Goal: Task Accomplishment & Management: Manage account settings

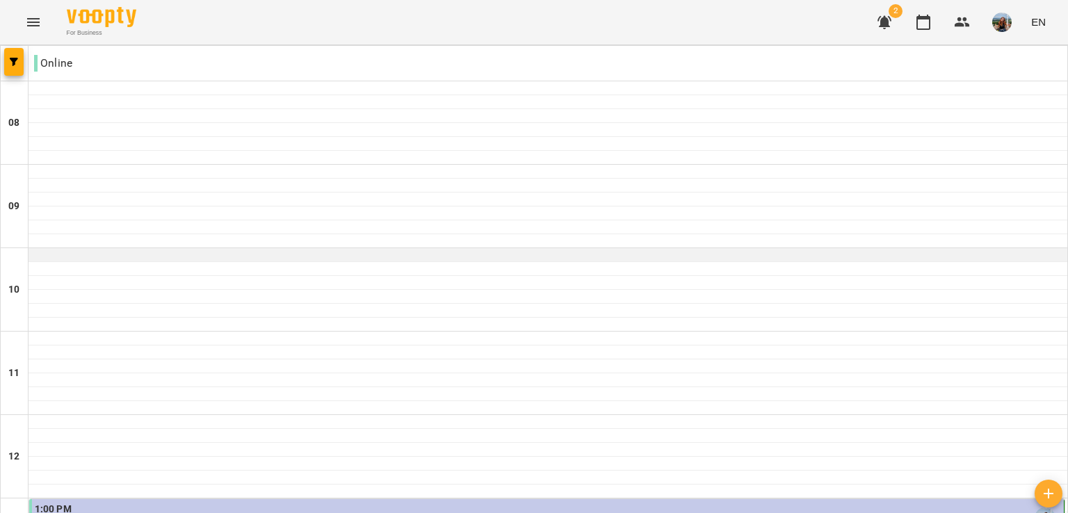
scroll to position [139, 0]
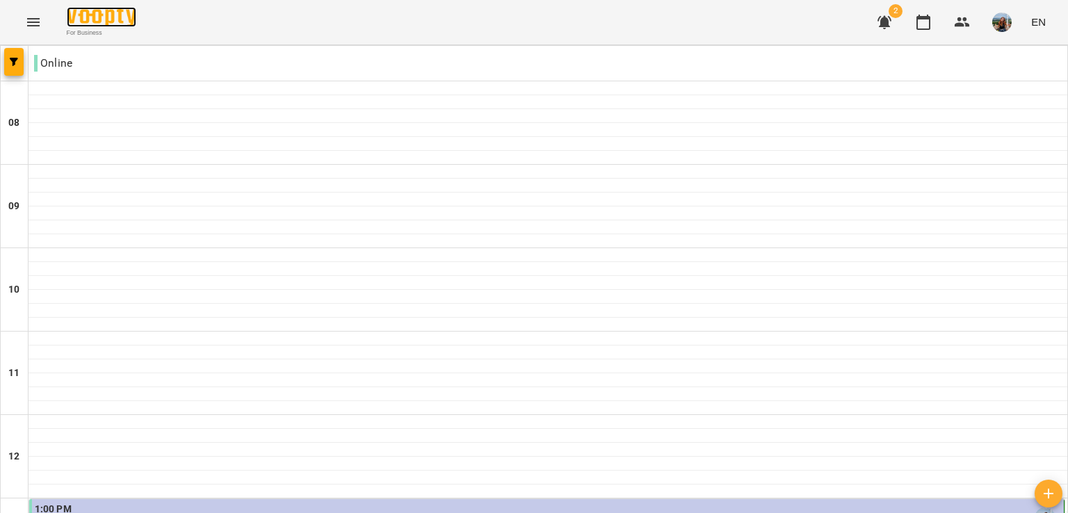
click at [108, 15] on img at bounding box center [102, 17] width 70 height 20
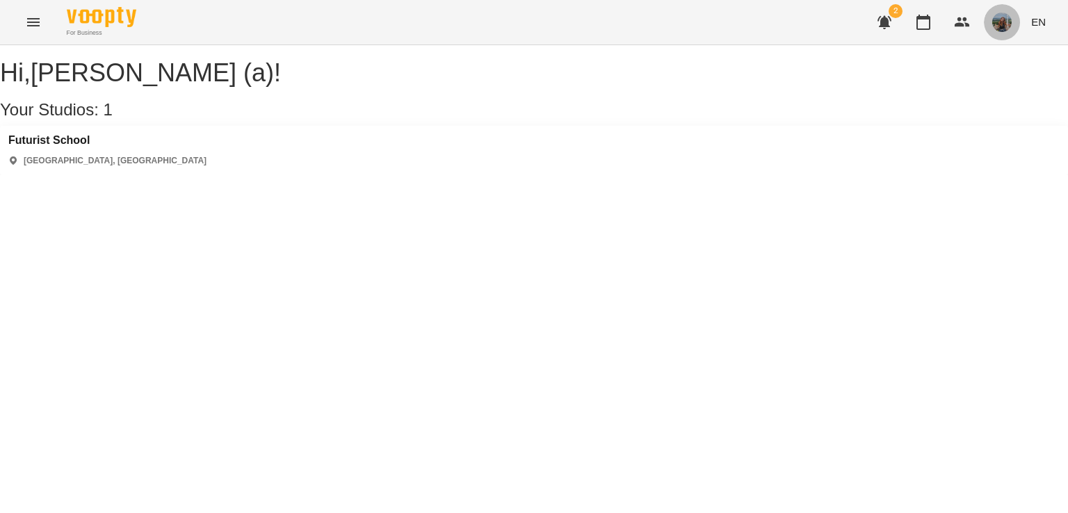
click at [1001, 24] on img "button" at bounding box center [1001, 22] width 19 height 19
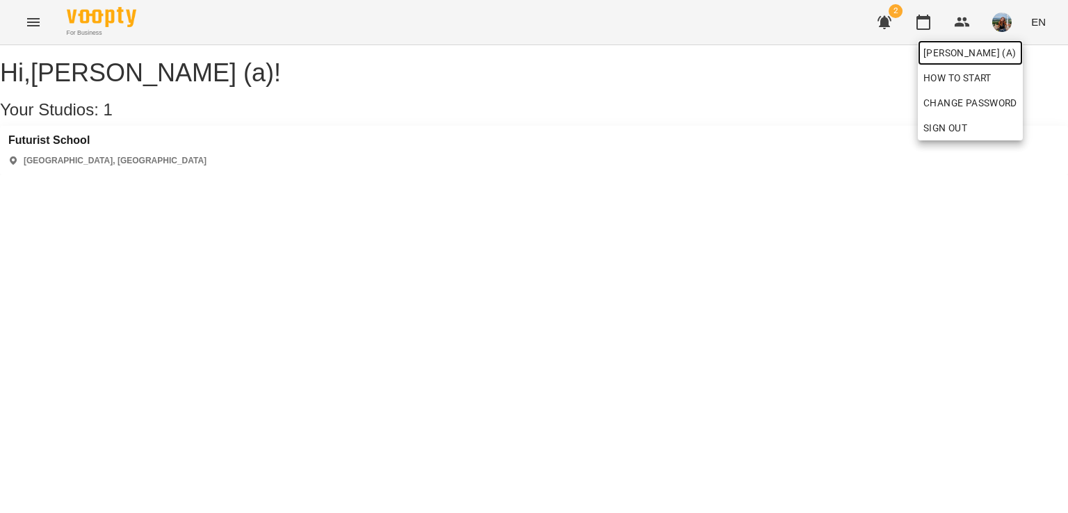
click at [967, 51] on span "[PERSON_NAME] (а)" at bounding box center [970, 52] width 94 height 17
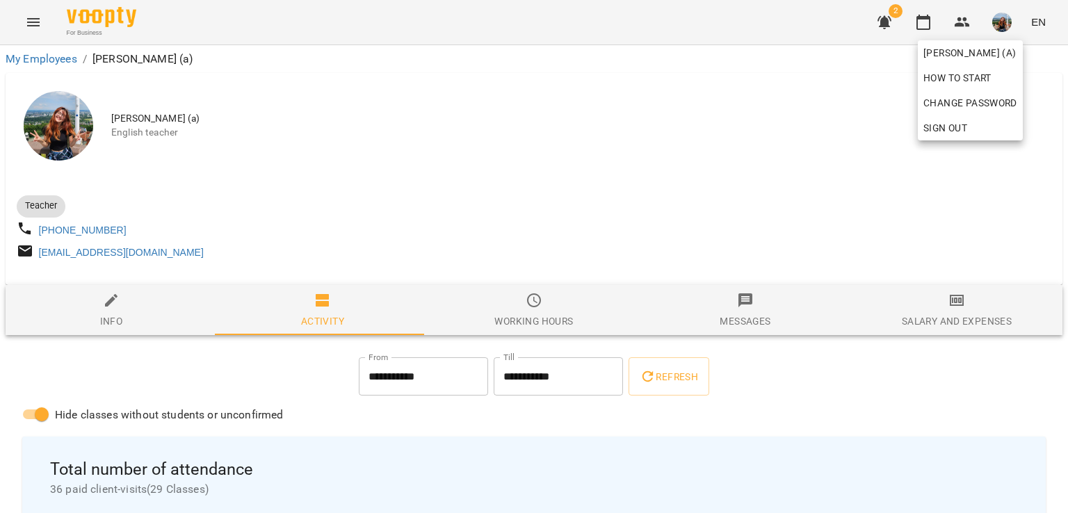
click at [538, 315] on div at bounding box center [534, 256] width 1068 height 513
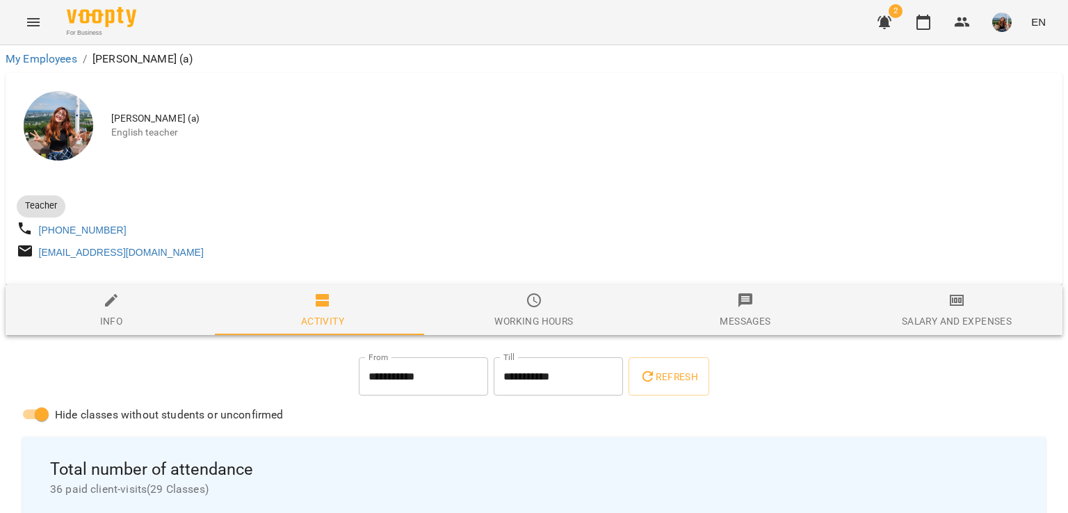
click at [526, 323] on div "Working hours" at bounding box center [533, 321] width 79 height 17
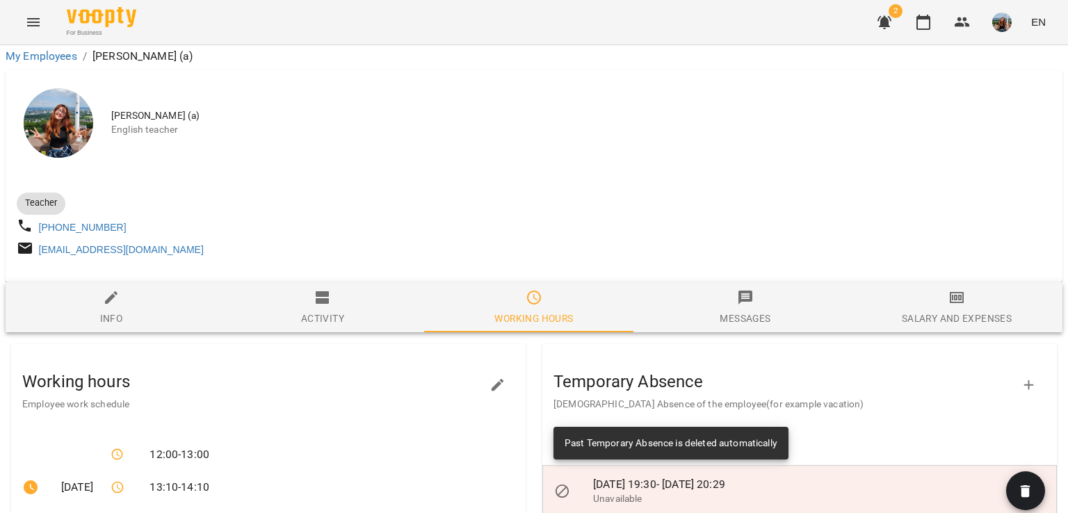
scroll to position [139, 0]
click at [499, 377] on icon "button" at bounding box center [497, 385] width 17 height 17
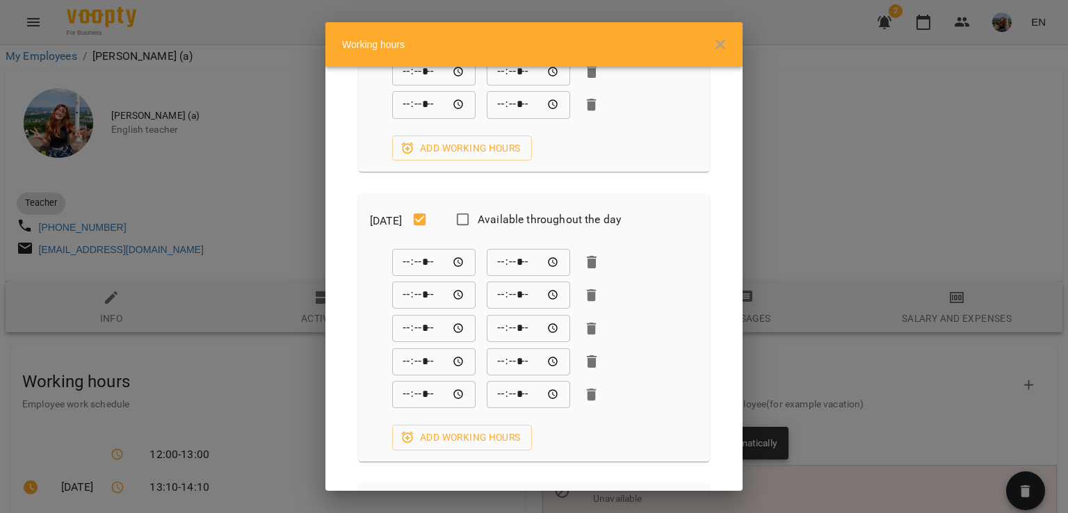
scroll to position [278, 0]
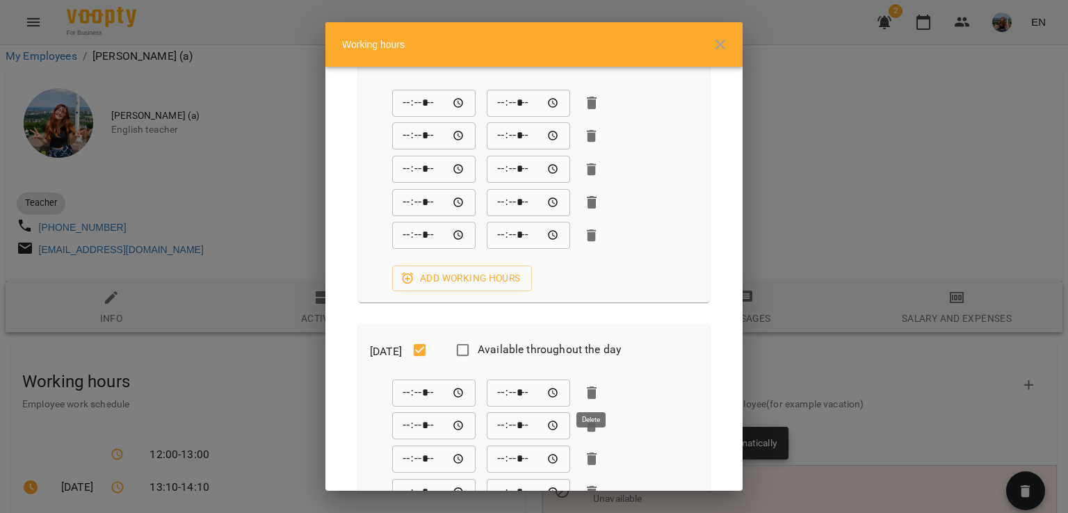
click at [592, 390] on icon "button" at bounding box center [592, 393] width 10 height 13
type input "*****"
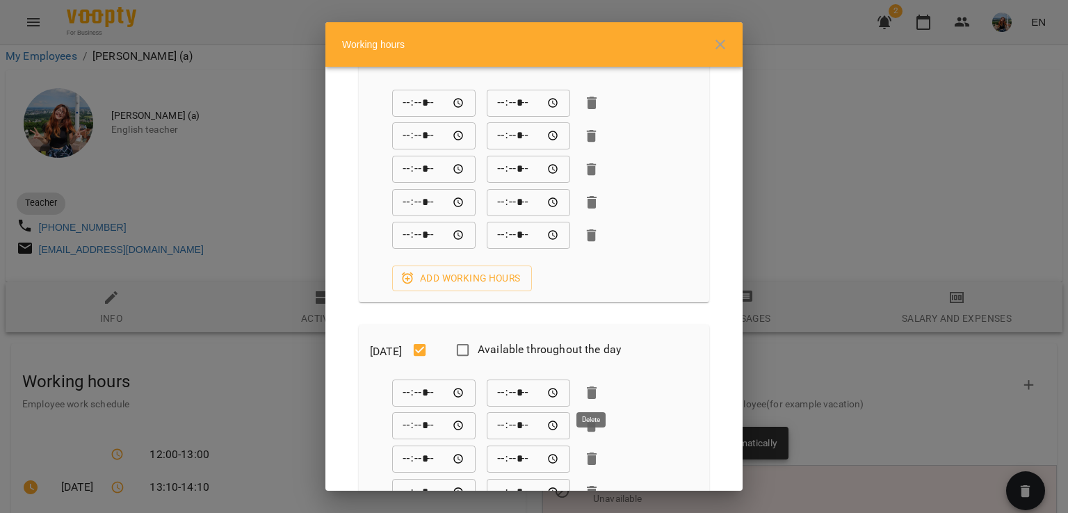
type input "*****"
click at [731, 44] on button "button" at bounding box center [720, 44] width 33 height 33
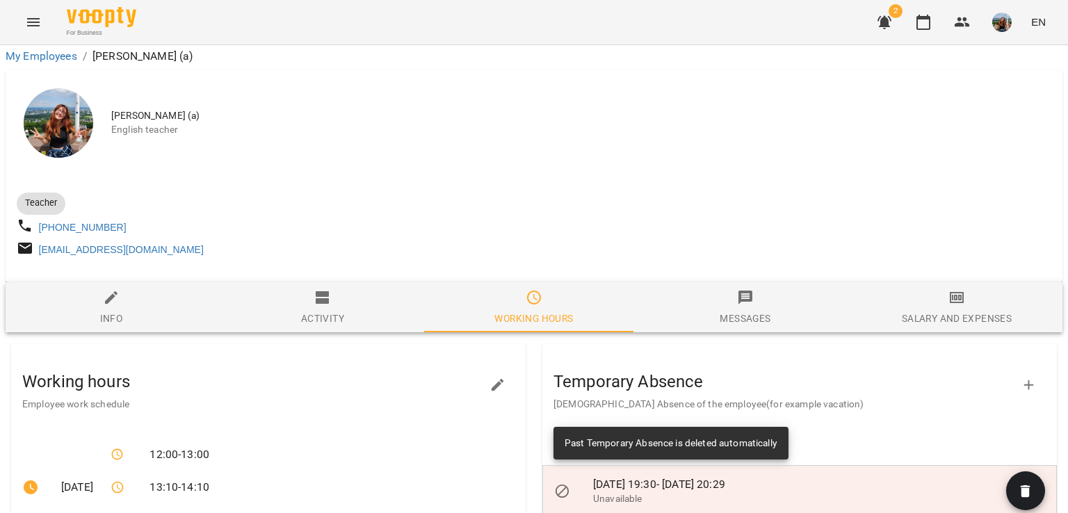
scroll to position [139, 0]
click at [492, 379] on icon "button" at bounding box center [498, 385] width 13 height 13
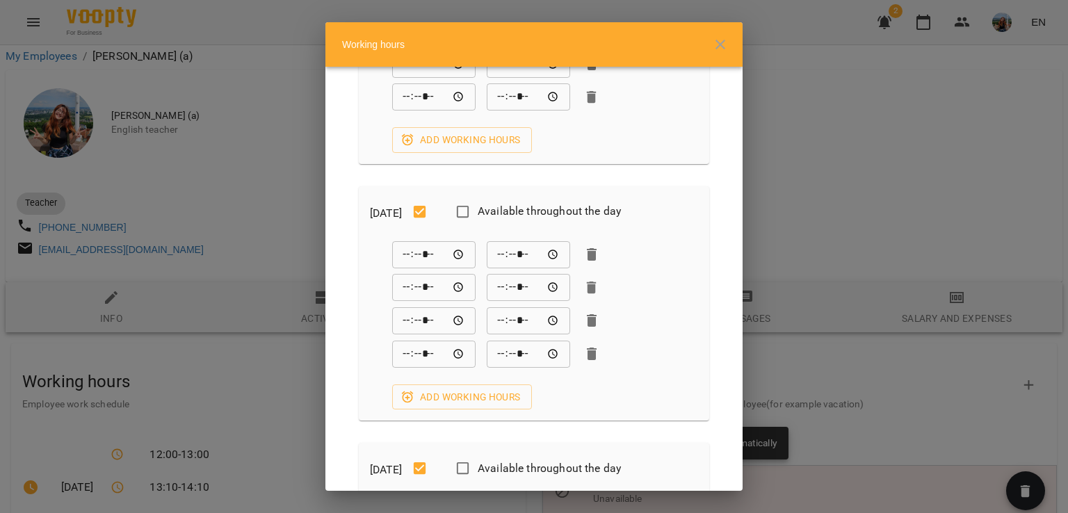
scroll to position [417, 0]
click at [591, 257] on icon "button" at bounding box center [592, 254] width 10 height 13
type input "*****"
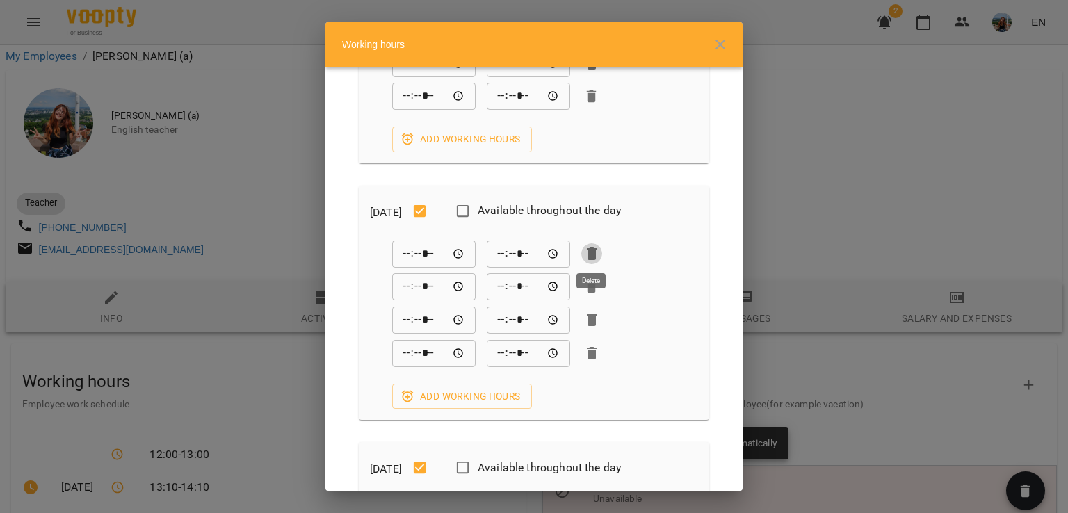
type input "*****"
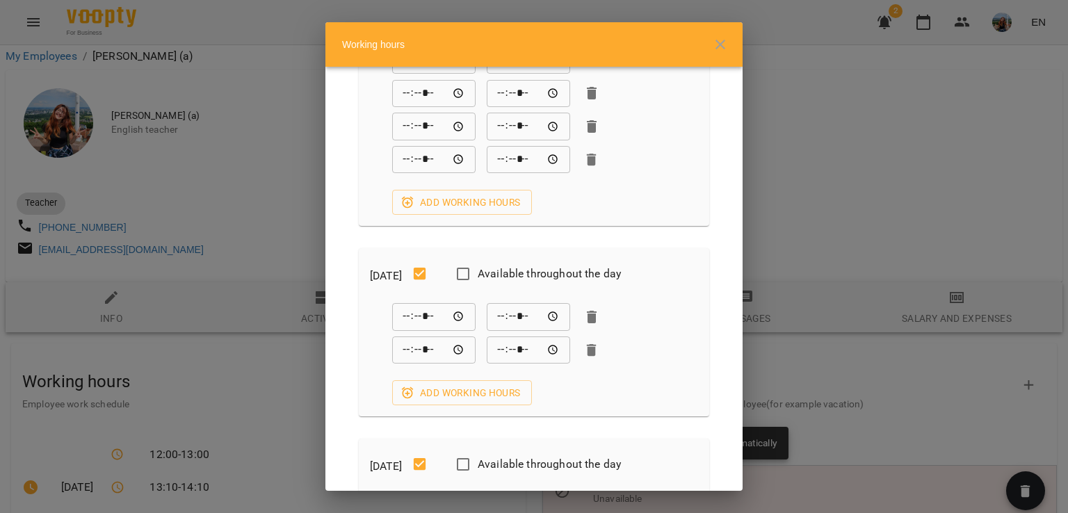
scroll to position [1181, 0]
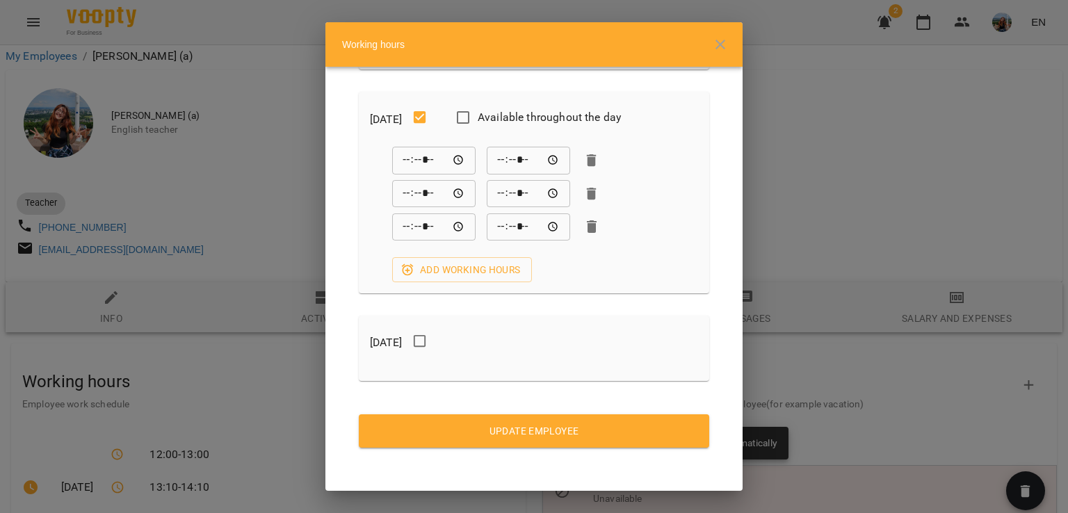
click at [547, 432] on span "Update Employee" at bounding box center [534, 431] width 328 height 17
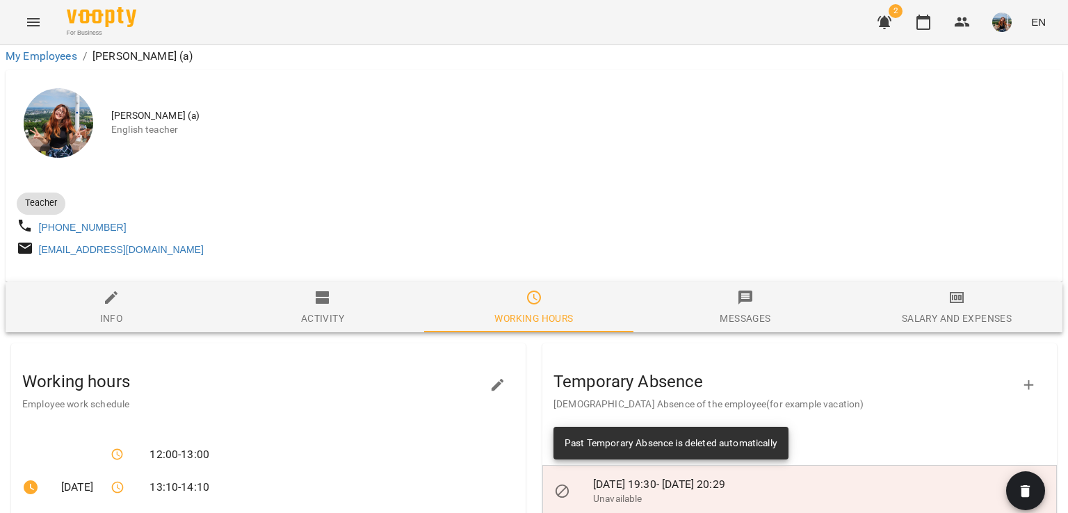
scroll to position [417, 0]
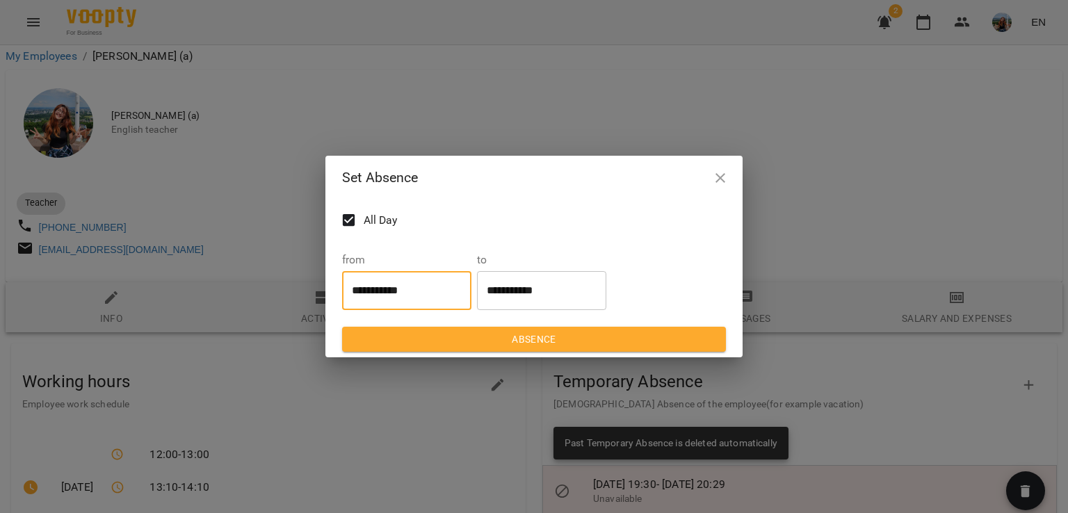
click at [407, 284] on input "**********" at bounding box center [406, 290] width 129 height 39
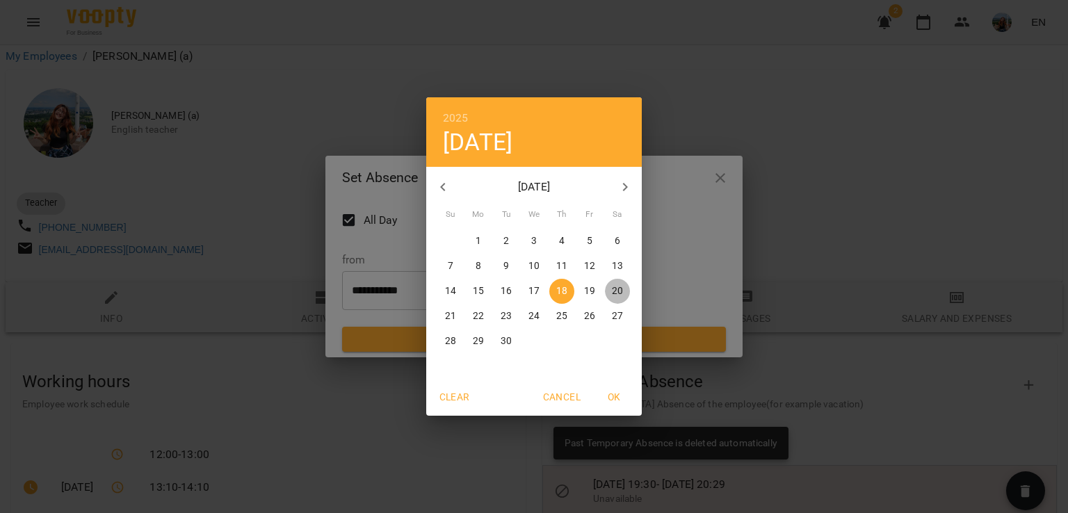
click at [619, 286] on p "20" at bounding box center [617, 291] width 11 height 14
type input "**********"
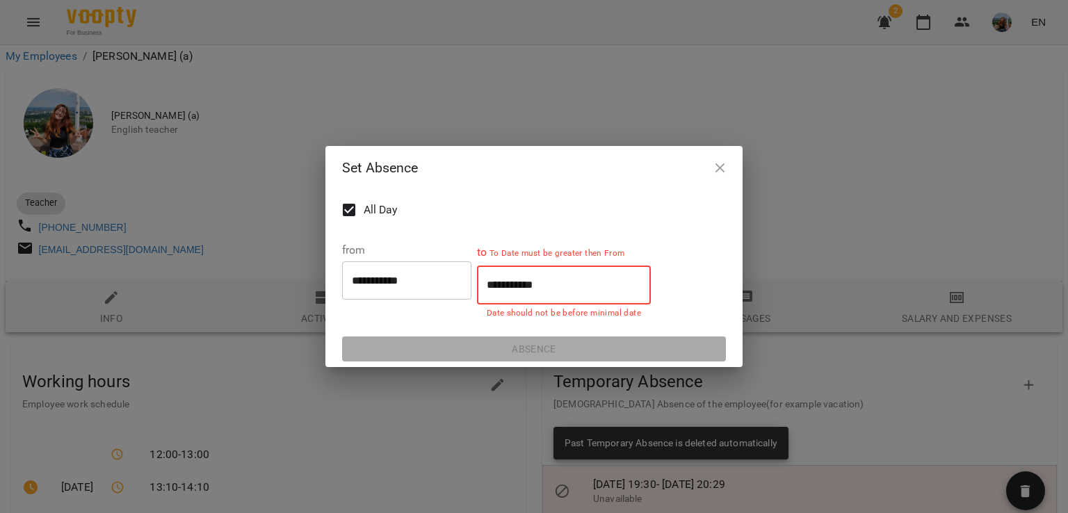
click at [537, 289] on input "**********" at bounding box center [564, 285] width 174 height 39
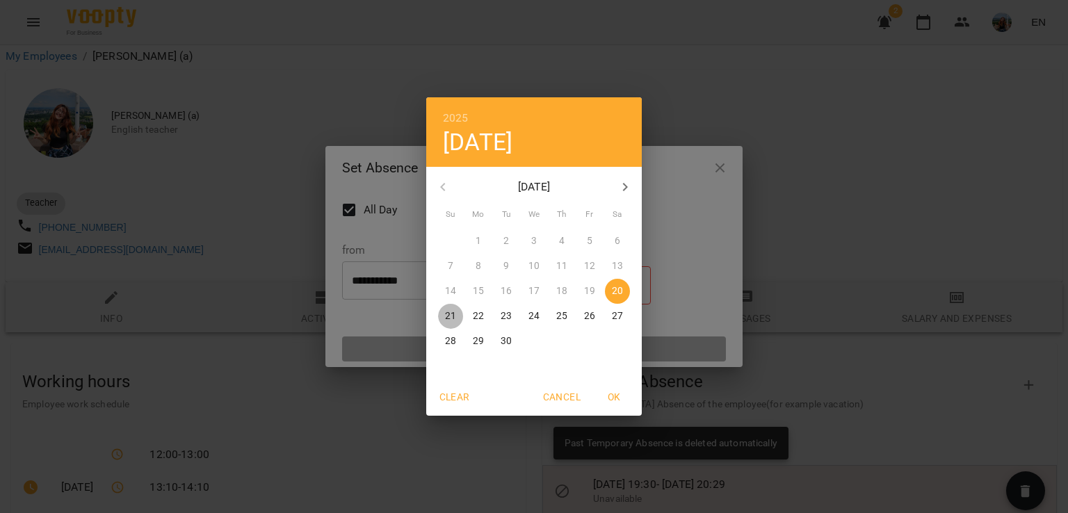
click at [456, 318] on span "21" at bounding box center [450, 316] width 25 height 14
type input "**********"
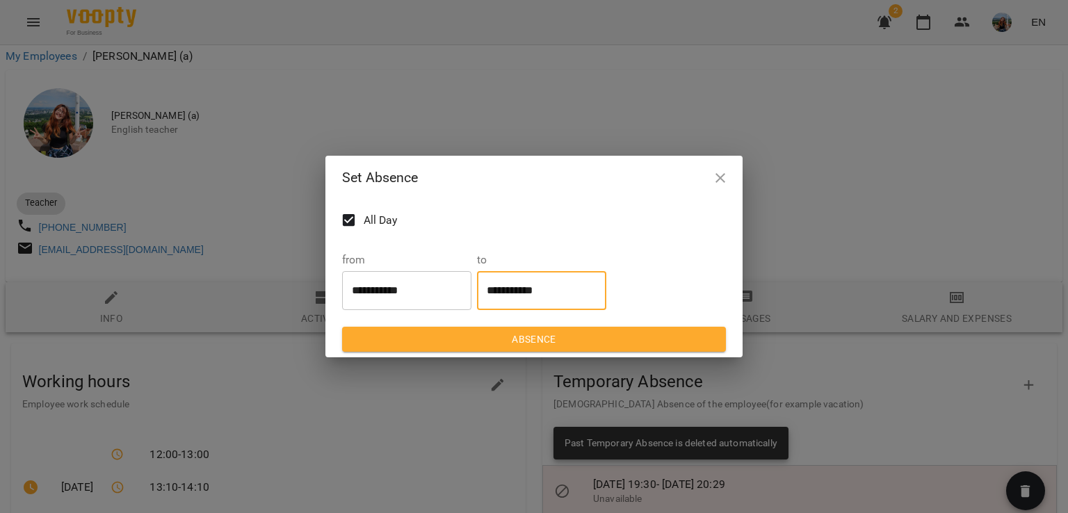
click at [554, 342] on span "Absence" at bounding box center [534, 339] width 362 height 17
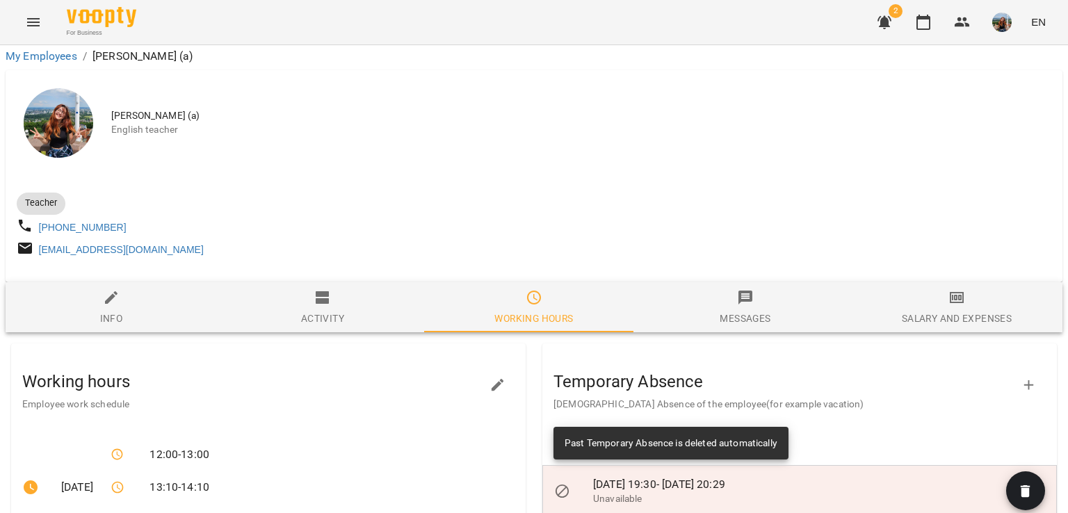
scroll to position [0, 0]
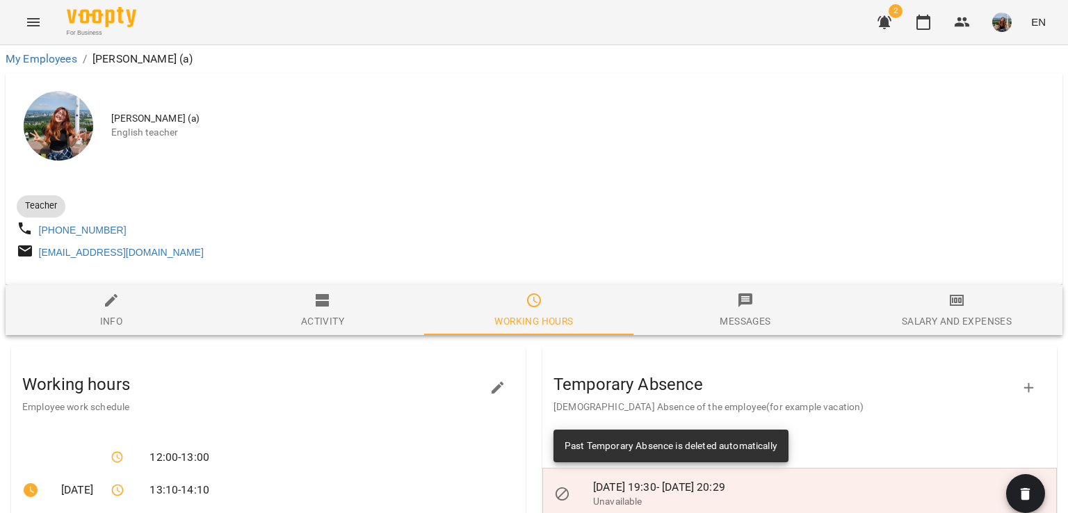
click at [896, 24] on button "button" at bounding box center [884, 22] width 33 height 33
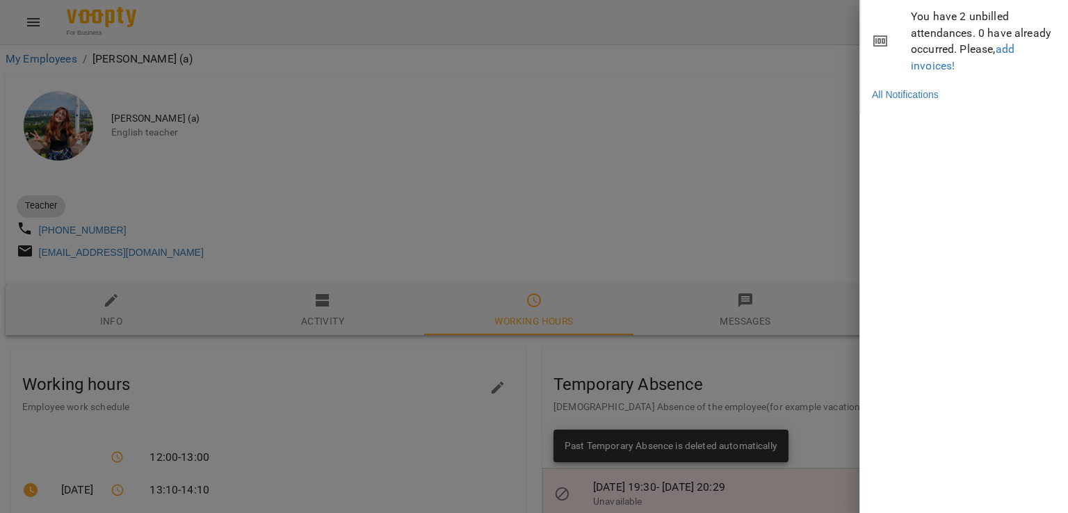
click at [960, 21] on span "You have 2 unbilled attendances. 0 have already occurred. Please, add invoices!" at bounding box center [984, 40] width 147 height 65
click at [890, 98] on link "All Notifications" at bounding box center [905, 95] width 67 height 14
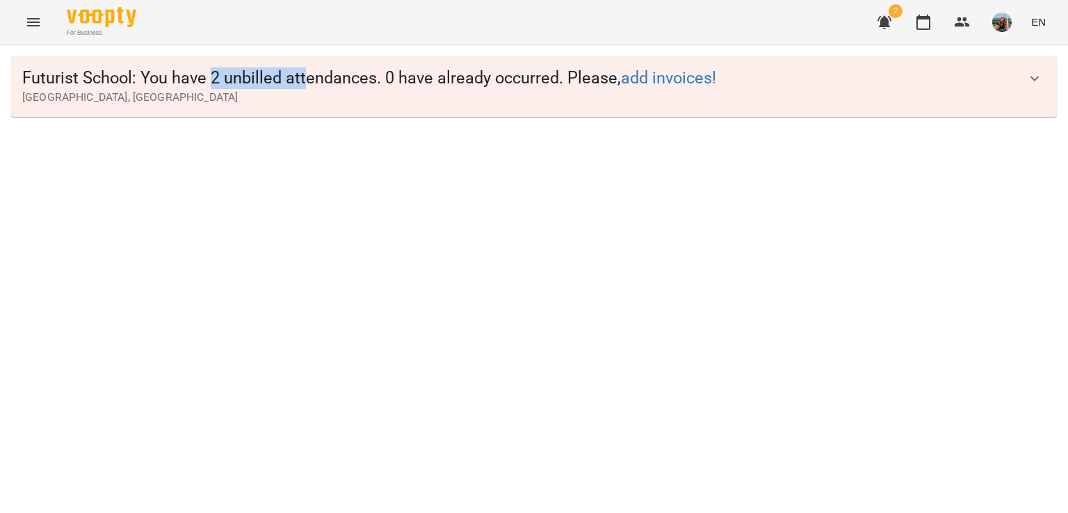
drag, startPoint x: 211, startPoint y: 84, endPoint x: 308, endPoint y: 79, distance: 97.5
click at [308, 79] on span "Futurist School : You have 2 unbilled attendances. 0 have already occurred. Ple…" at bounding box center [520, 78] width 996 height 22
click at [77, 26] on img at bounding box center [102, 17] width 70 height 20
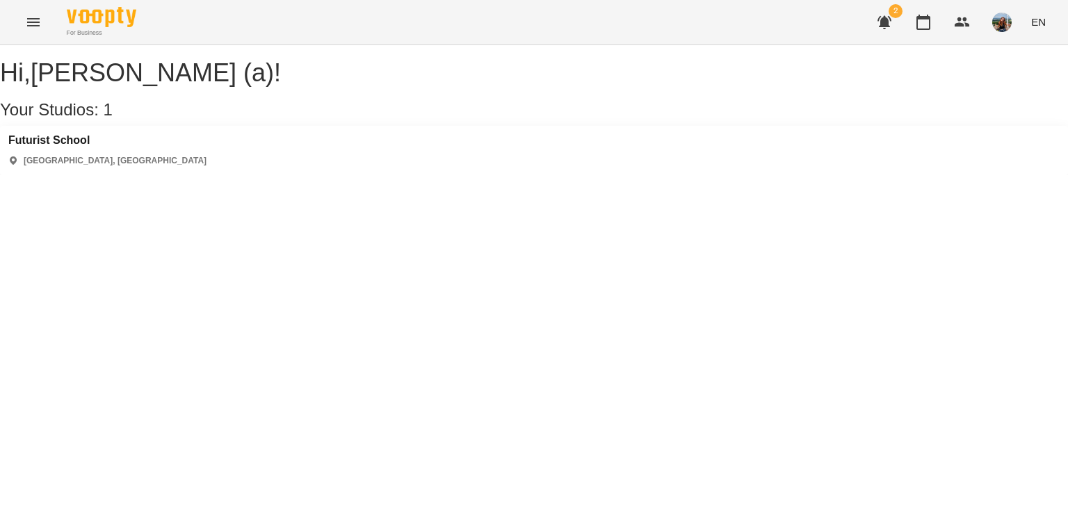
click at [43, 26] on button "Menu" at bounding box center [33, 22] width 33 height 33
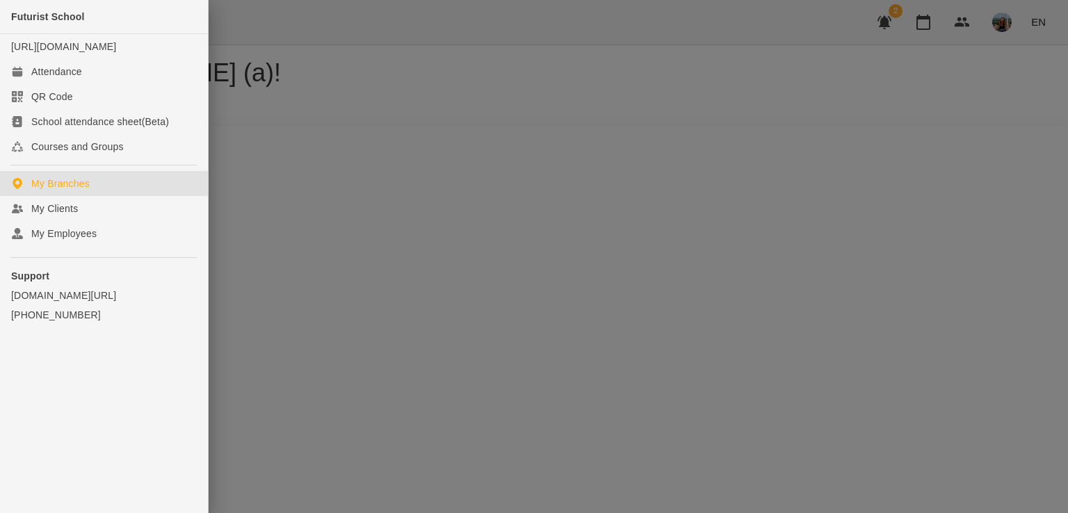
click at [215, 10] on div at bounding box center [534, 256] width 1068 height 513
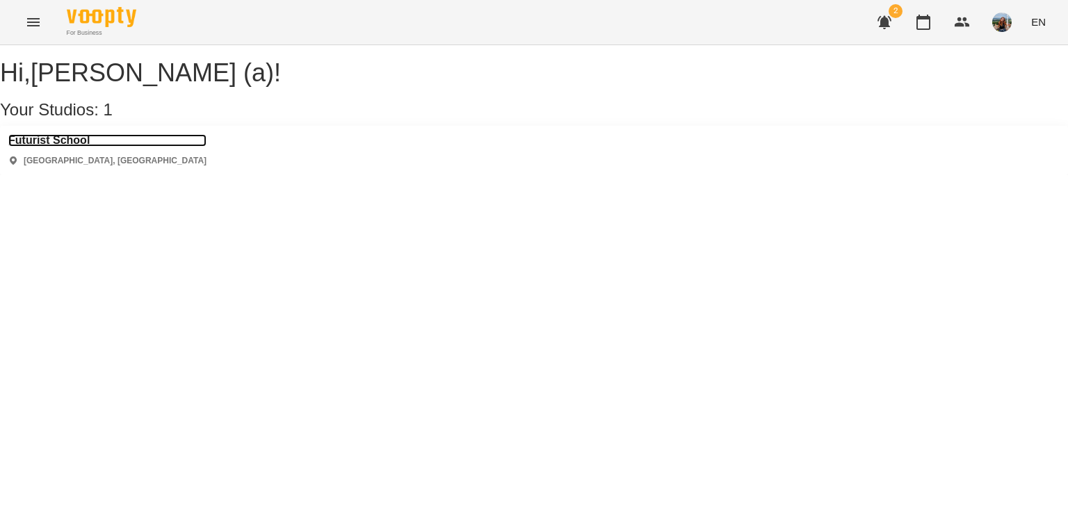
click at [77, 147] on h3 "Futurist School" at bounding box center [107, 140] width 198 height 13
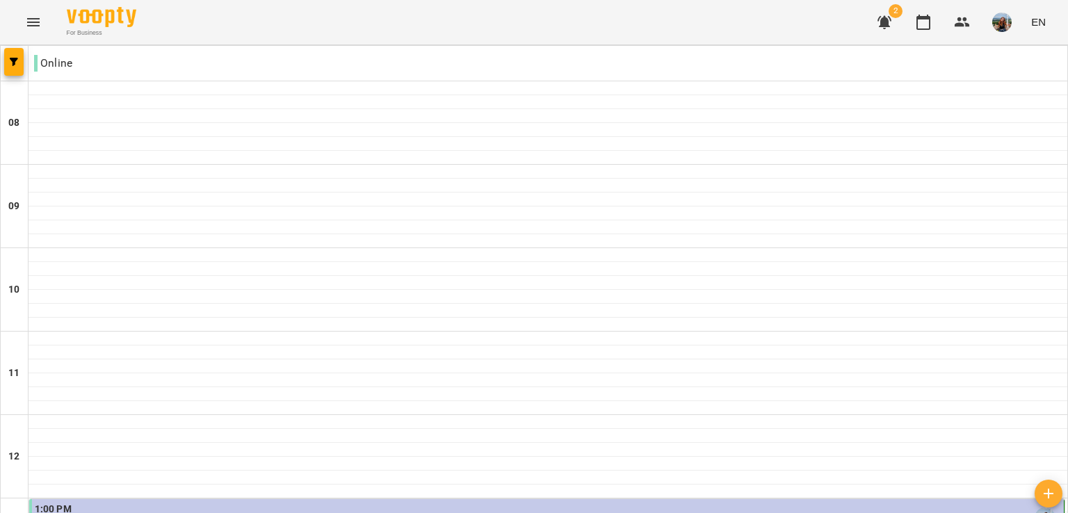
scroll to position [487, 0]
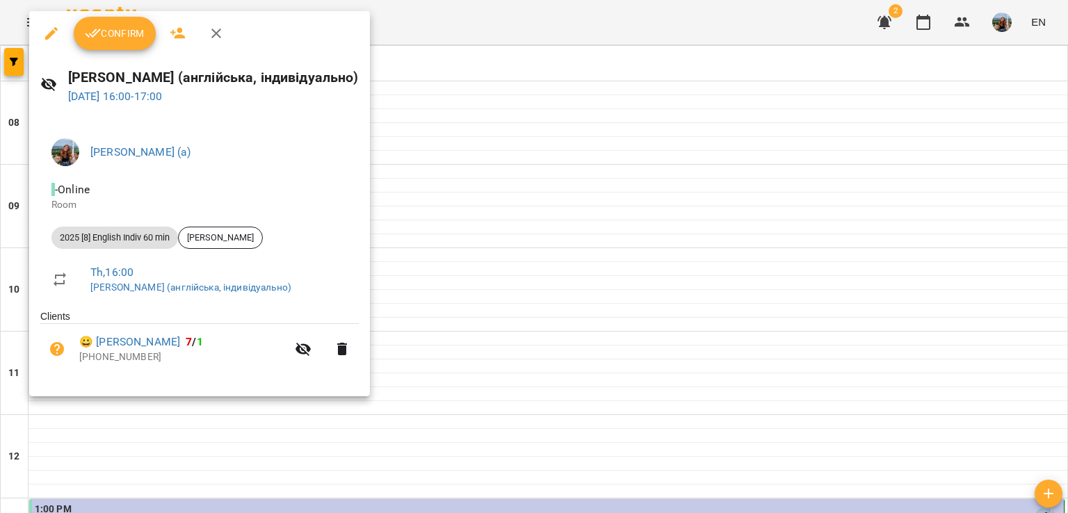
click at [612, 370] on div at bounding box center [534, 256] width 1068 height 513
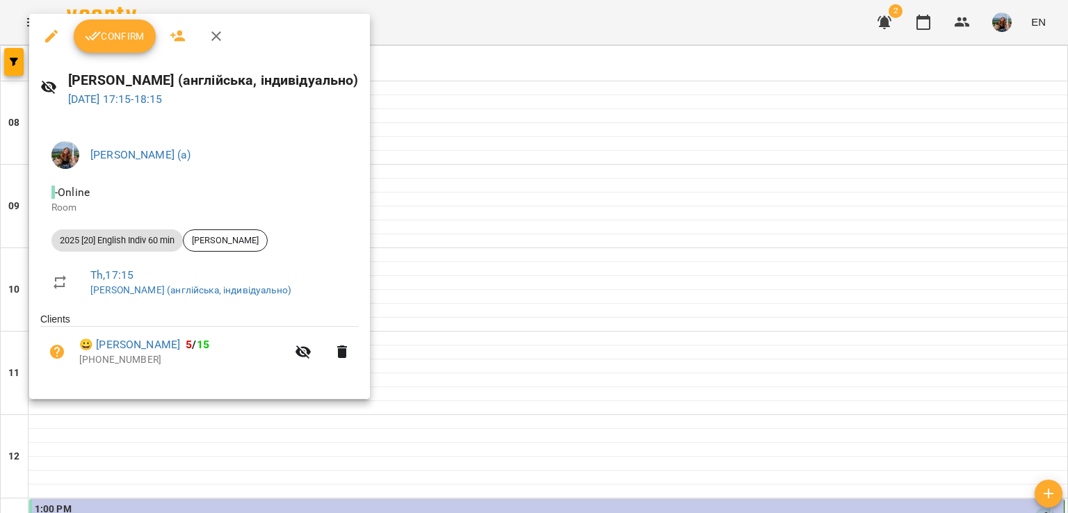
click at [535, 376] on div at bounding box center [534, 256] width 1068 height 513
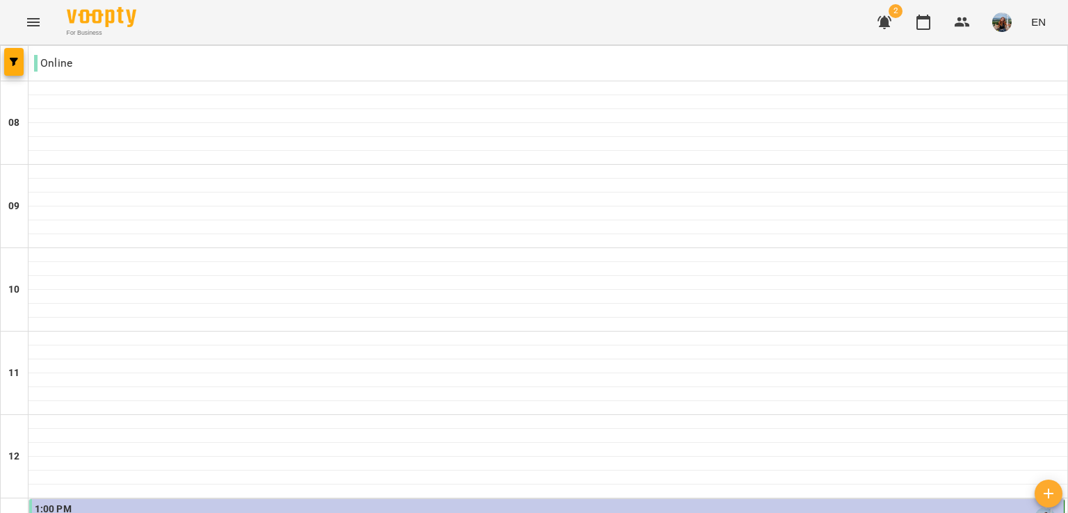
scroll to position [695, 0]
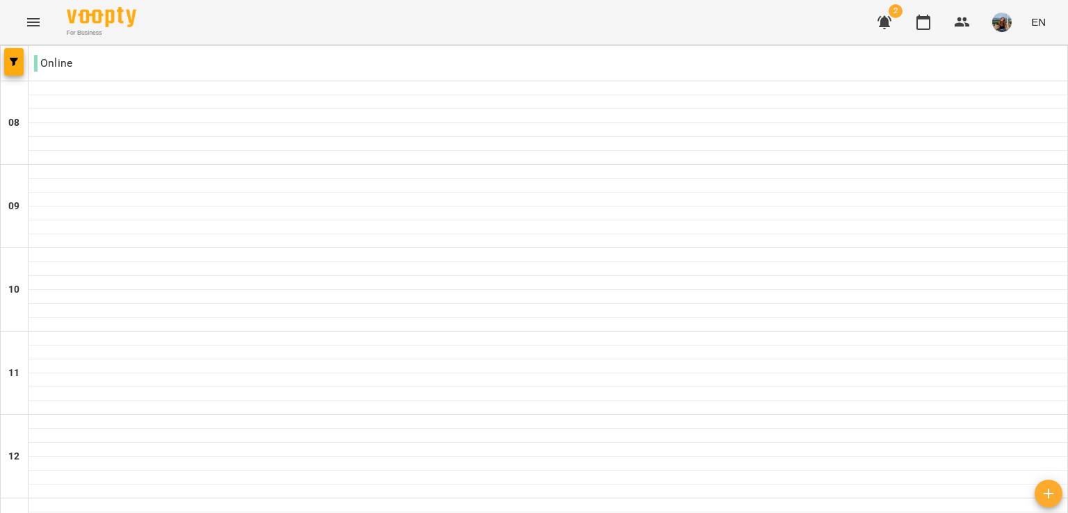
scroll to position [417, 0]
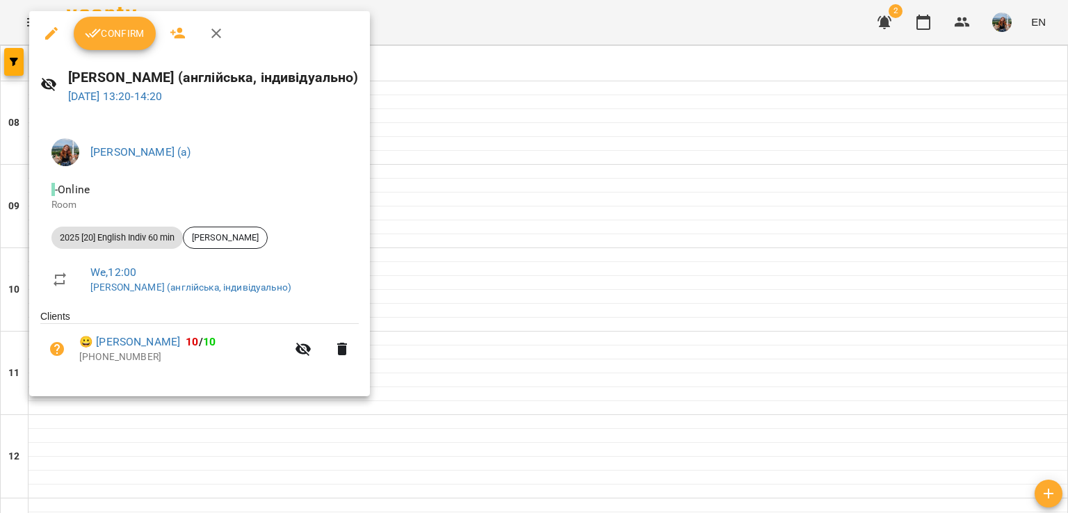
click at [613, 263] on div at bounding box center [534, 256] width 1068 height 513
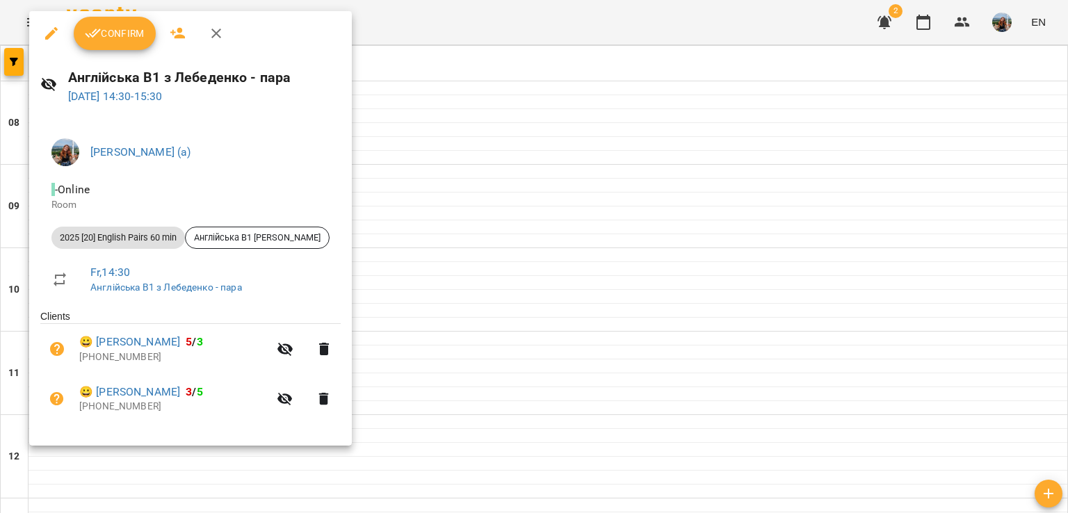
click at [613, 263] on div at bounding box center [534, 256] width 1068 height 513
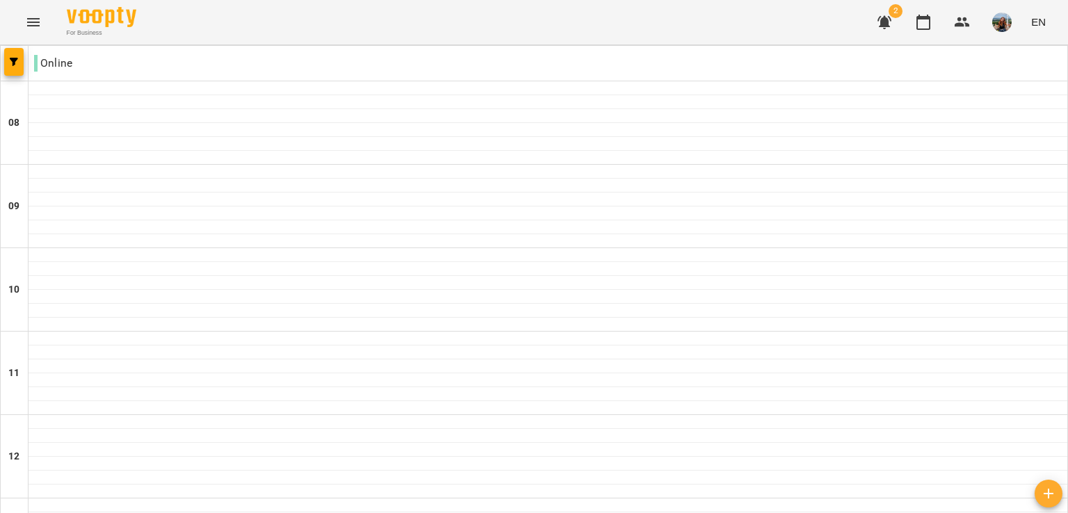
scroll to position [626, 0]
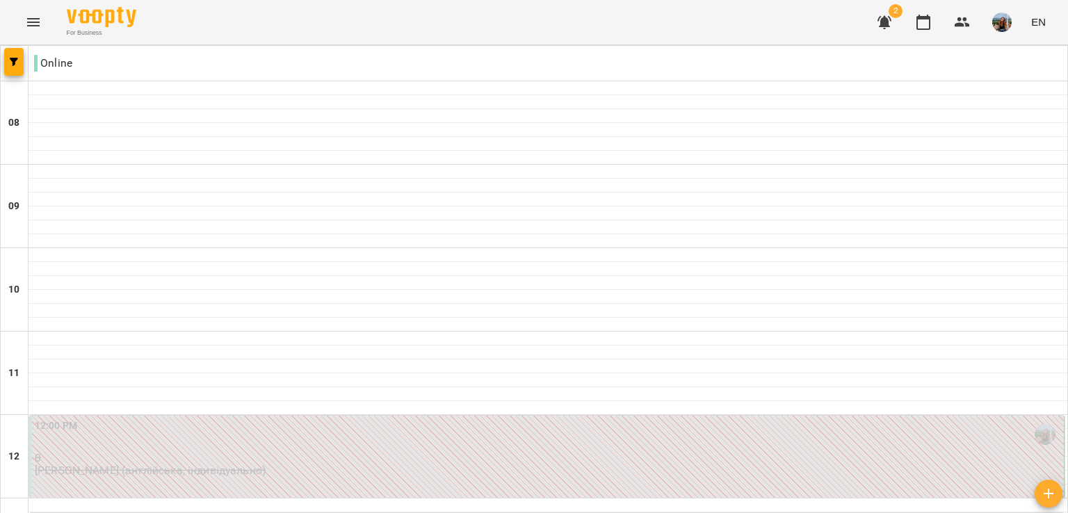
scroll to position [348, 0]
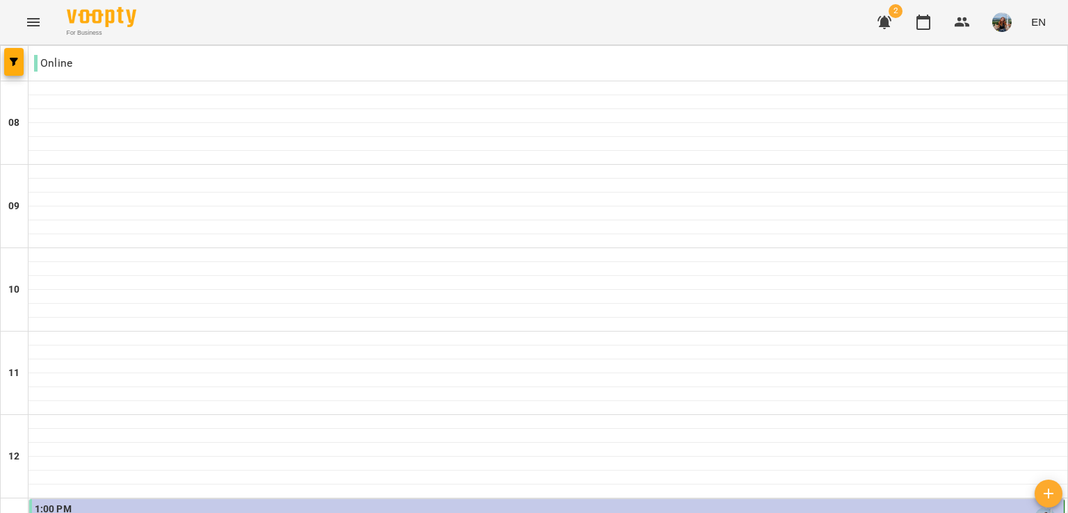
scroll to position [417, 0]
